Goal: Information Seeking & Learning: Learn about a topic

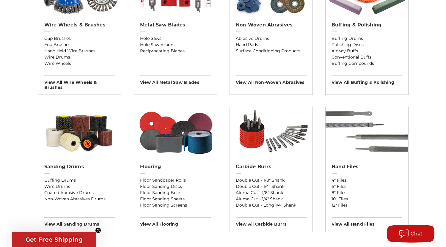
scroll to position [451, 0]
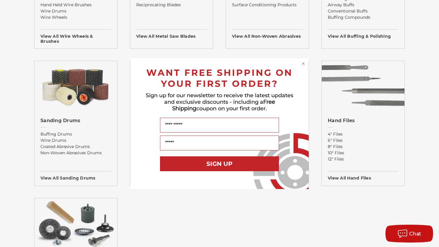
drag, startPoint x: 437, startPoint y: 26, endPoint x: 441, endPoint y: 210, distance: 184.6
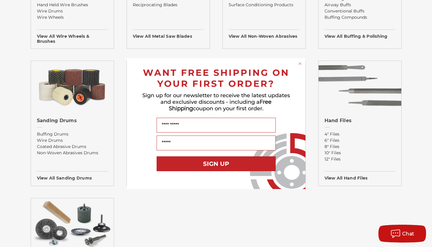
click at [422, 76] on div "Close dialog WANT FREE SHIPPING ON YOUR FIRST ORDER? Sign up for our newsletter…" at bounding box center [216, 123] width 432 height 247
click at [423, 28] on div "Close dialog WANT FREE SHIPPING ON YOUR FIRST ORDER? Sign up for our newsletter…" at bounding box center [216, 123] width 432 height 247
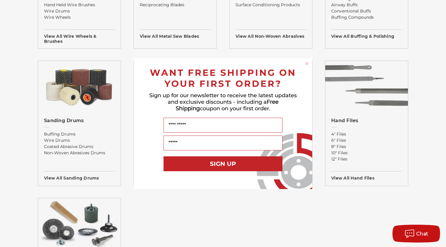
click at [430, 107] on div "Close dialog WANT FREE SHIPPING ON YOUR FIRST ORDER? Sign up for our newsletter…" at bounding box center [223, 123] width 446 height 247
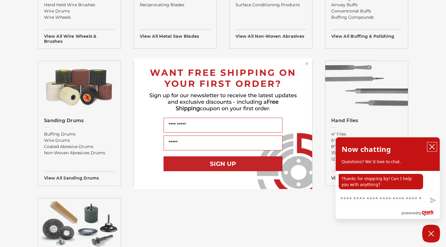
click at [430, 146] on icon "close chatbox" at bounding box center [432, 147] width 6 height 6
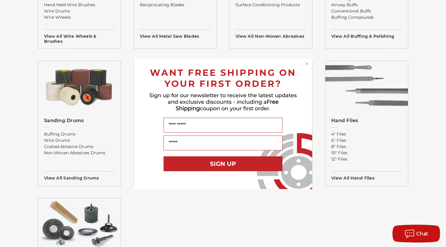
click at [435, 159] on div "Close dialog WANT FREE SHIPPING ON YOUR FIRST ORDER? Sign up for our newsletter…" at bounding box center [223, 123] width 446 height 247
drag, startPoint x: 441, startPoint y: 52, endPoint x: 440, endPoint y: 11, distance: 40.8
click at [435, 11] on div "Close dialog WANT FREE SHIPPING ON YOUR FIRST ORDER? Sign up for our newsletter…" at bounding box center [223, 123] width 446 height 247
click at [280, 52] on div "Close dialog WANT FREE SHIPPING ON YOUR FIRST ORDER? Sign up for our newsletter…" at bounding box center [223, 123] width 446 height 247
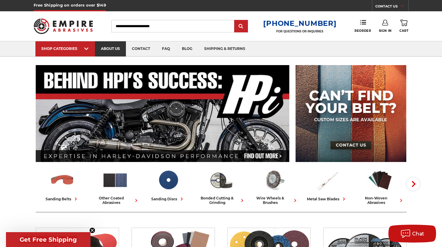
click at [104, 48] on link "about us" at bounding box center [110, 48] width 31 height 15
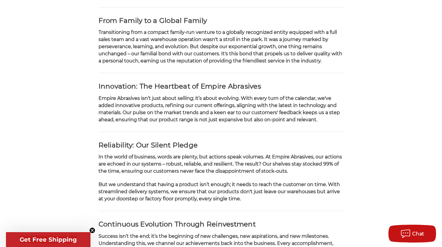
scroll to position [203, 0]
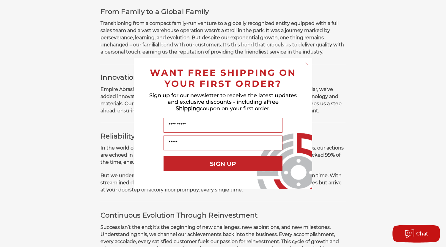
drag, startPoint x: 442, startPoint y: 41, endPoint x: 443, endPoint y: 103, distance: 62.5
click at [443, 103] on html "Free Shipping on orders over $149 CONTACT US Monday - Friday (excluding holiday…" at bounding box center [223, 251] width 446 height 908
click at [307, 63] on circle "Close dialog" at bounding box center [307, 64] width 6 height 6
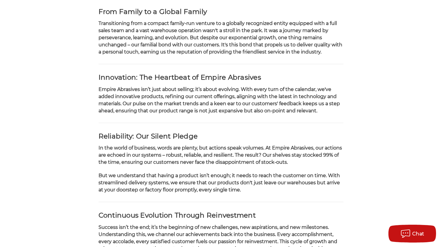
click at [438, 113] on div "home about us About Us Empire Abrasives – Setting the Gold Standard for Abrasiv…" at bounding box center [221, 213] width 442 height 702
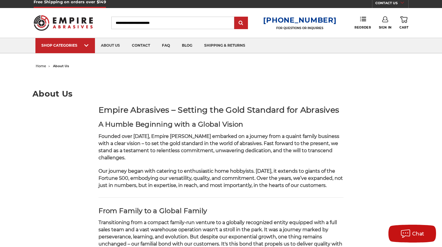
scroll to position [0, 0]
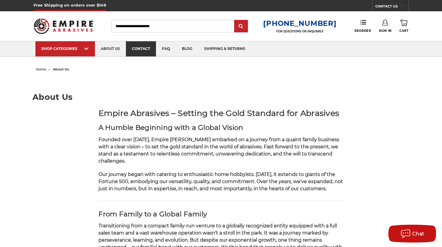
click at [143, 47] on link "contact" at bounding box center [141, 48] width 30 height 15
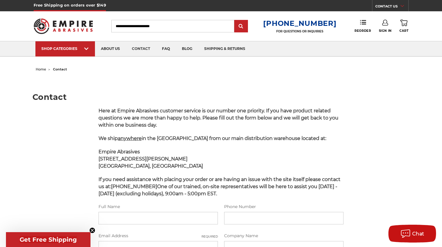
click at [151, 79] on main "Contact Here at Empire Abrasives customer service is our number one priority. I…" at bounding box center [220, 223] width 377 height 298
click at [42, 69] on span "home" at bounding box center [41, 69] width 10 height 4
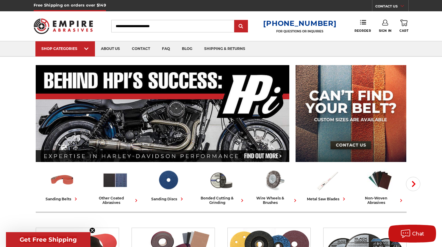
click at [163, 23] on input "Search" at bounding box center [172, 26] width 123 height 13
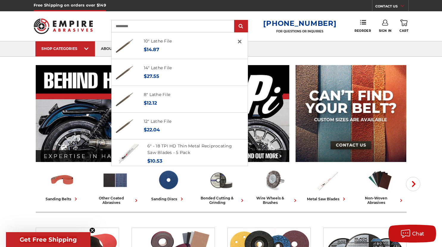
type input "**********"
click at [235, 21] on input "submit" at bounding box center [241, 27] width 12 height 12
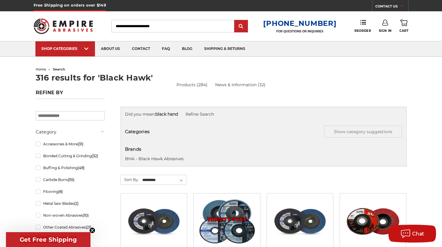
click at [177, 25] on input "Search" at bounding box center [172, 26] width 123 height 13
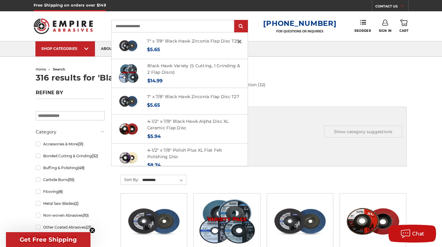
type input "**********"
click at [235, 21] on input "submit" at bounding box center [241, 27] width 12 height 12
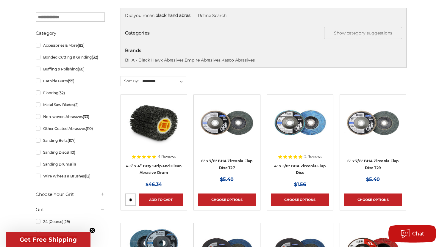
scroll to position [76, 0]
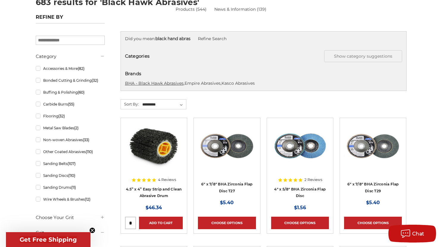
click at [166, 82] on link "BHA - Black Hawk Abrasives" at bounding box center [154, 83] width 59 height 5
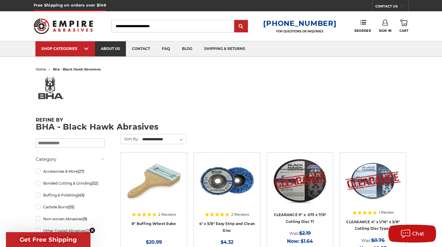
click at [109, 49] on link "about us" at bounding box center [110, 48] width 31 height 15
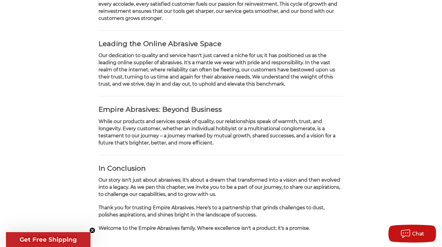
scroll to position [442, 0]
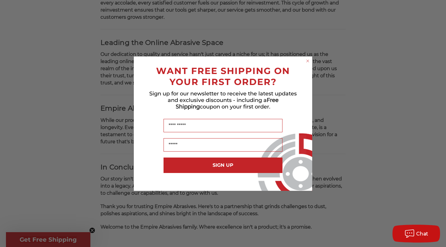
click at [307, 61] on icon "Close dialog" at bounding box center [308, 61] width 2 height 2
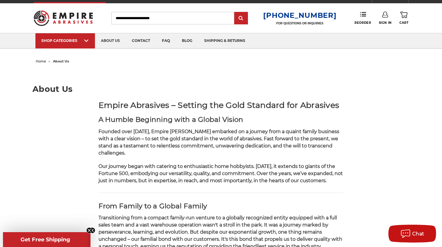
scroll to position [0, 0]
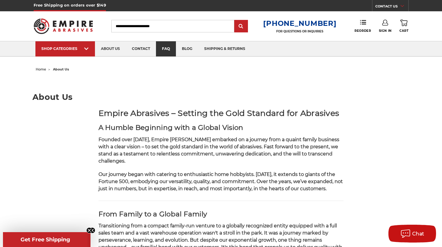
click at [167, 47] on link "faq" at bounding box center [166, 48] width 20 height 15
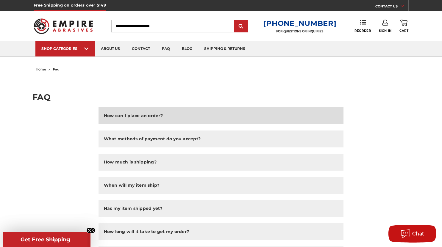
click at [169, 118] on button "How can I place an order?" at bounding box center [221, 115] width 245 height 17
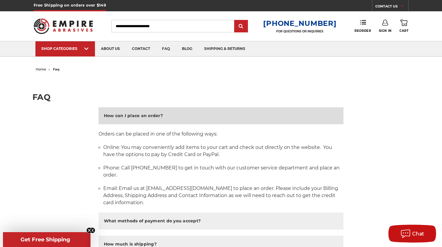
click at [181, 113] on button "How can I place an order?" at bounding box center [221, 115] width 245 height 17
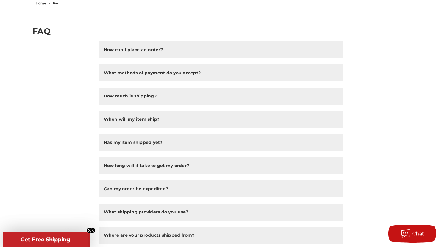
scroll to position [67, 0]
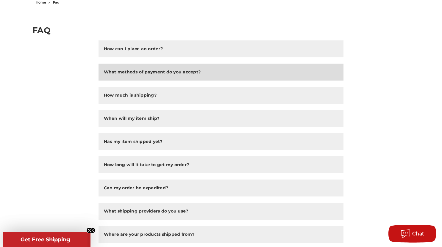
click at [138, 79] on button "What methods of payment do you accept?" at bounding box center [221, 72] width 245 height 17
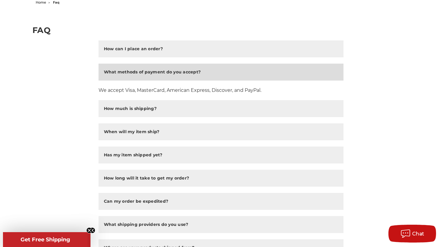
click at [141, 74] on h2 "What methods of payment do you accept?" at bounding box center [152, 72] width 97 height 6
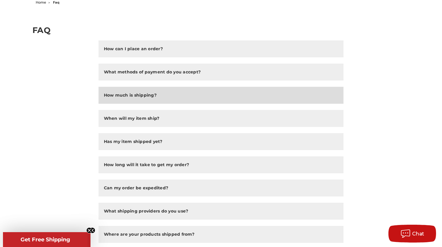
click at [139, 97] on h2 "How much is shipping?" at bounding box center [130, 95] width 53 height 6
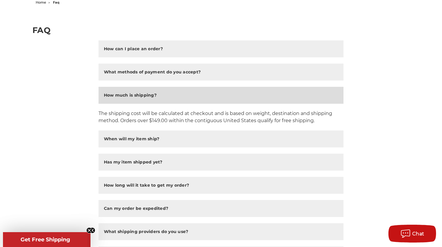
click at [140, 97] on h2 "How much is shipping?" at bounding box center [130, 95] width 53 height 6
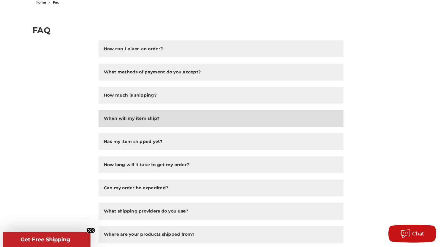
click at [150, 118] on h2 "When will my item ship?" at bounding box center [132, 118] width 56 height 6
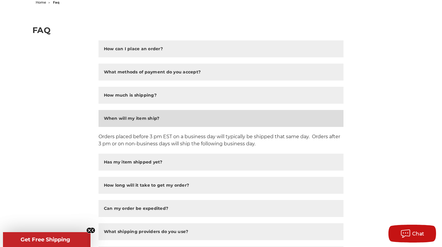
click at [150, 118] on h2 "When will my item ship?" at bounding box center [132, 118] width 56 height 6
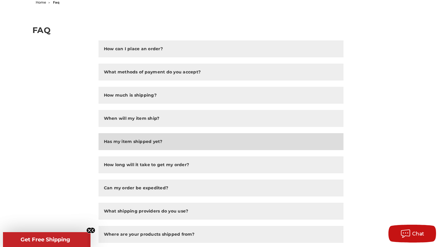
click at [151, 140] on h2 "Has my item shipped yet?" at bounding box center [133, 142] width 59 height 6
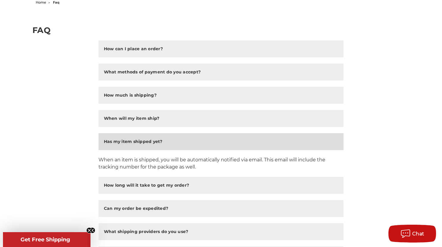
click at [160, 140] on h2 "Has my item shipped yet?" at bounding box center [133, 142] width 59 height 6
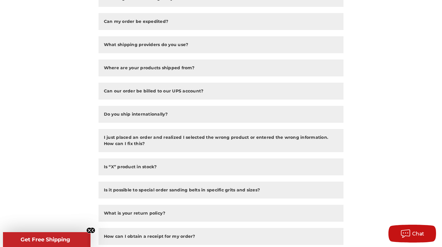
scroll to position [261, 0]
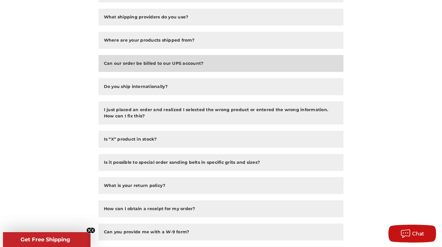
click at [197, 66] on h2 "Can our order be billed to our UPS account?" at bounding box center [154, 63] width 100 height 6
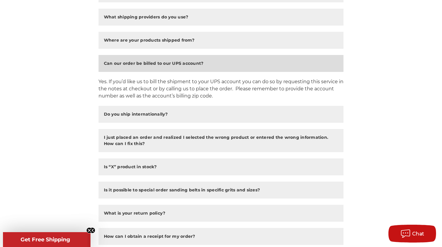
click at [197, 65] on h2 "Can our order be billed to our UPS account?" at bounding box center [154, 63] width 100 height 6
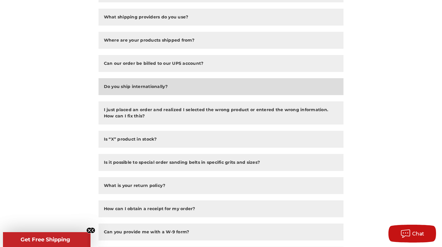
click at [171, 86] on button "Do you ship internationally?" at bounding box center [221, 86] width 245 height 17
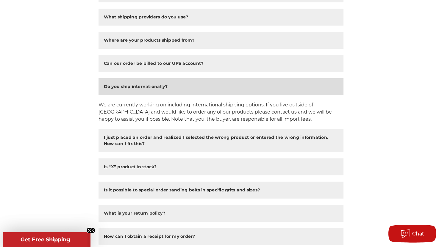
click at [152, 88] on h2 "Do you ship internationally?" at bounding box center [136, 87] width 64 height 6
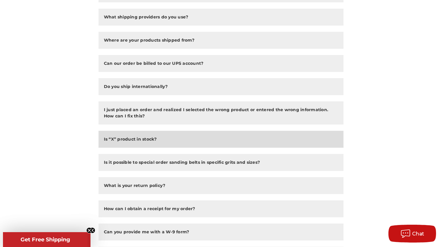
click at [151, 140] on h2 "Is “X” product in stock?" at bounding box center [130, 139] width 53 height 6
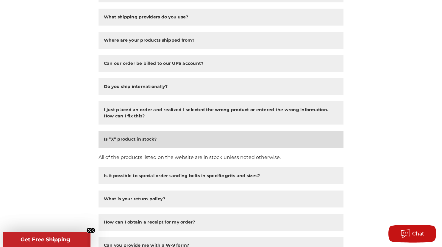
click at [160, 138] on button "Is “X” product in stock?" at bounding box center [221, 139] width 245 height 17
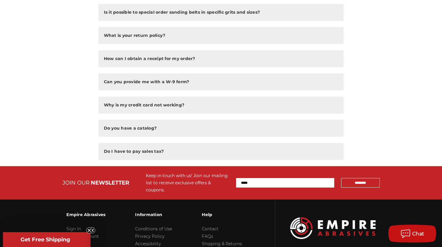
scroll to position [411, 0]
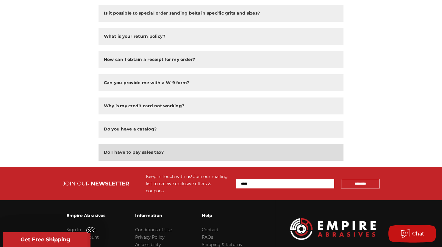
click at [146, 151] on h2 "Do I have to pay sales tax?" at bounding box center [134, 152] width 60 height 6
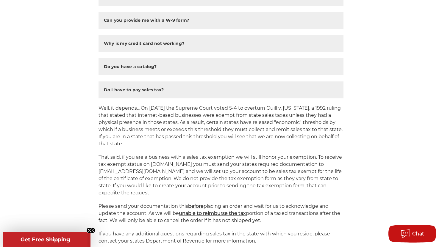
scroll to position [467, 0]
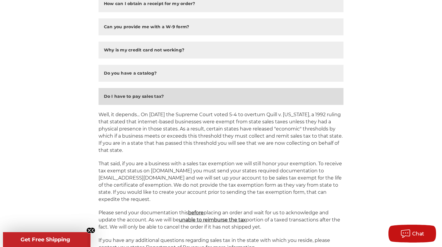
click at [149, 95] on h2 "Do I have to pay sales tax?" at bounding box center [134, 96] width 60 height 6
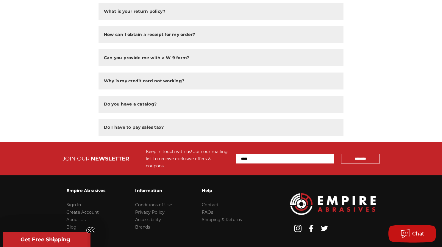
scroll to position [439, 0]
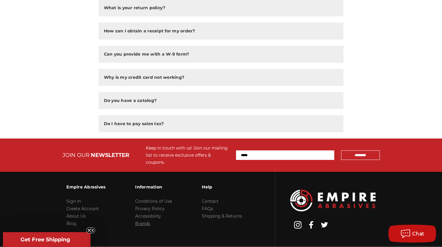
click at [148, 221] on link "Brands" at bounding box center [142, 223] width 15 height 5
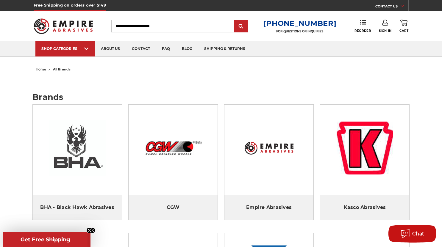
drag, startPoint x: 444, startPoint y: 41, endPoint x: 439, endPoint y: 29, distance: 14.0
click at [110, 50] on link "about us" at bounding box center [110, 48] width 31 height 15
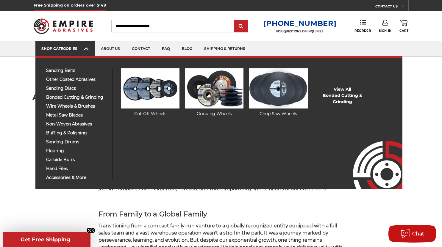
click at [86, 49] on use at bounding box center [86, 49] width 4 height 2
click at [60, 50] on div "SHOP CATEGORIES" at bounding box center [65, 48] width 48 height 4
click at [61, 49] on div "SHOP CATEGORIES" at bounding box center [65, 48] width 48 height 4
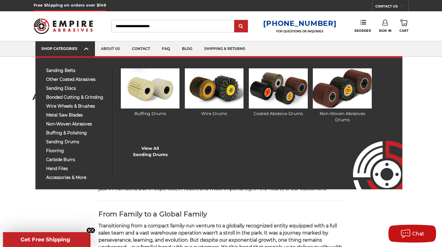
click at [88, 51] on icon at bounding box center [86, 49] width 4 height 7
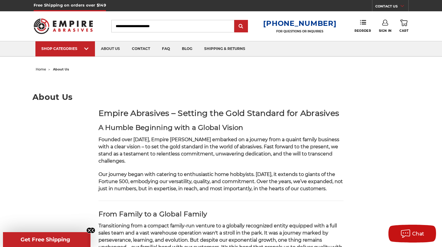
click at [55, 26] on img at bounding box center [64, 26] width 60 height 23
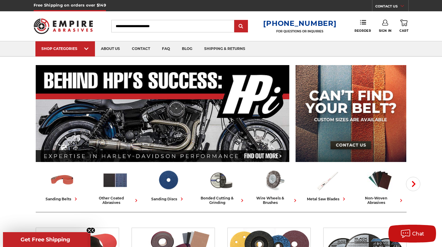
click at [429, 19] on header "Free Shipping on orders over $149 CONTACT US [DATE] - [DATE] (excluding holiday…" at bounding box center [221, 28] width 442 height 57
